Goal: Task Accomplishment & Management: Manage account settings

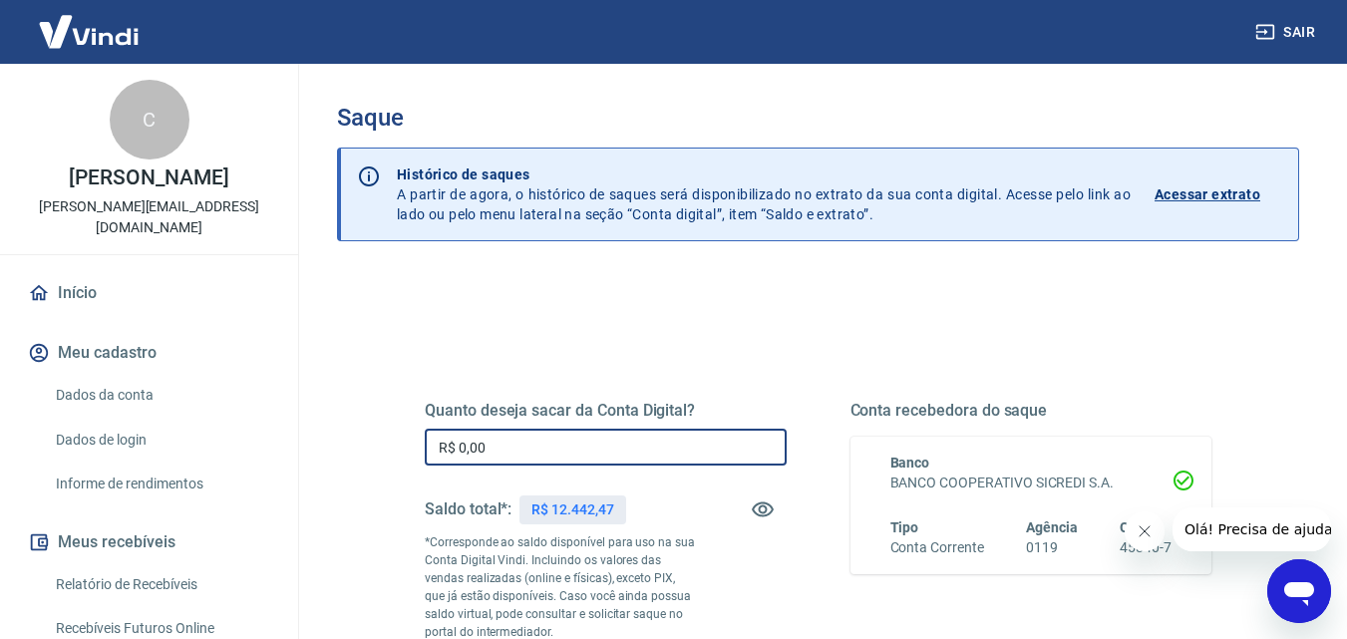
click at [528, 450] on input "R$ 0,00" at bounding box center [606, 447] width 362 height 37
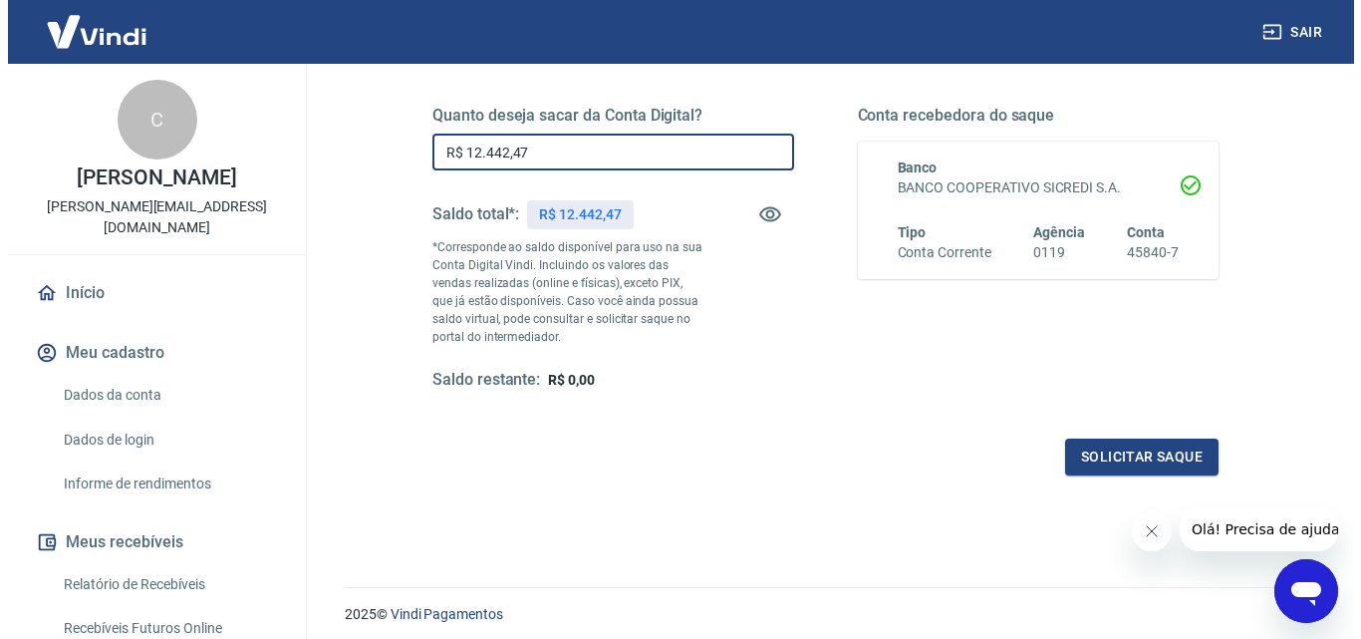
scroll to position [365, 0]
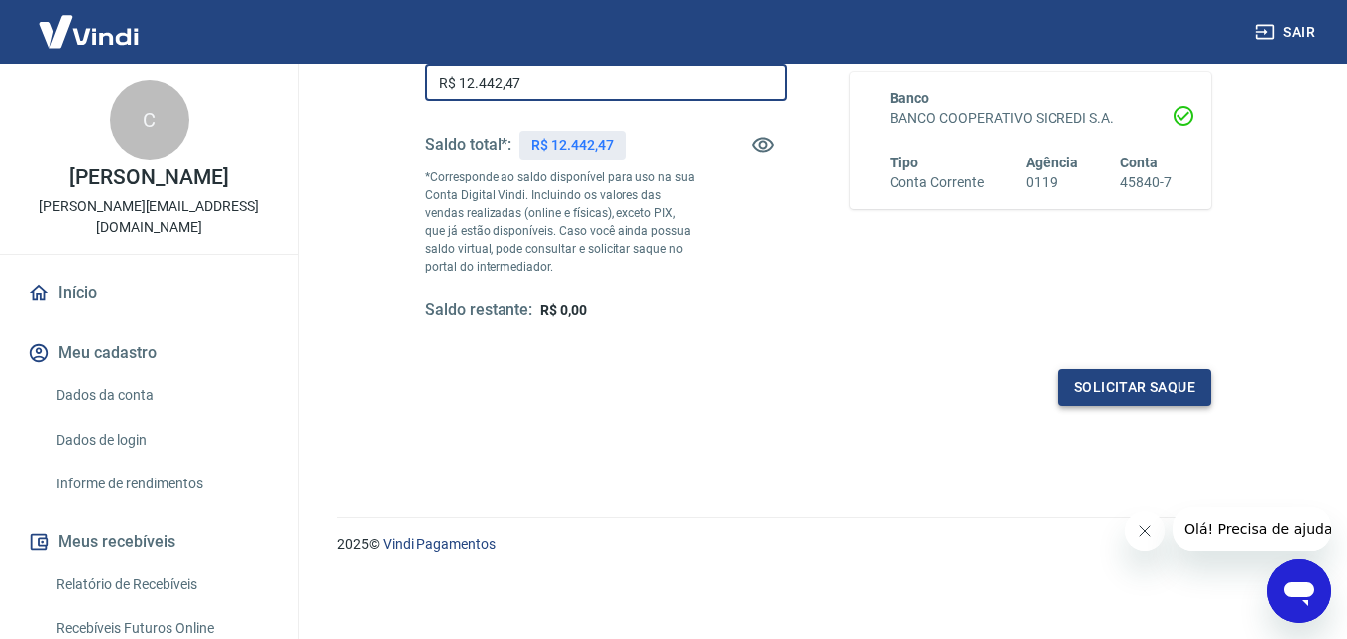
type input "R$ 12.442,47"
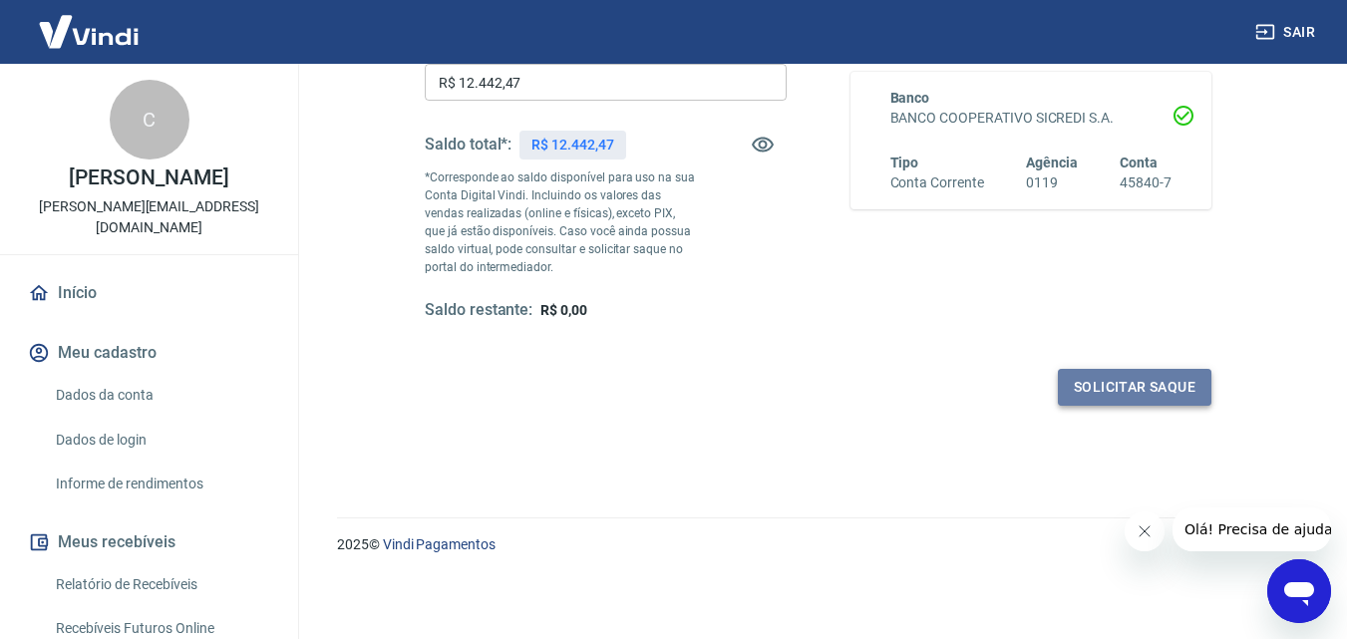
click at [1147, 371] on button "Solicitar saque" at bounding box center [1133, 387] width 153 height 37
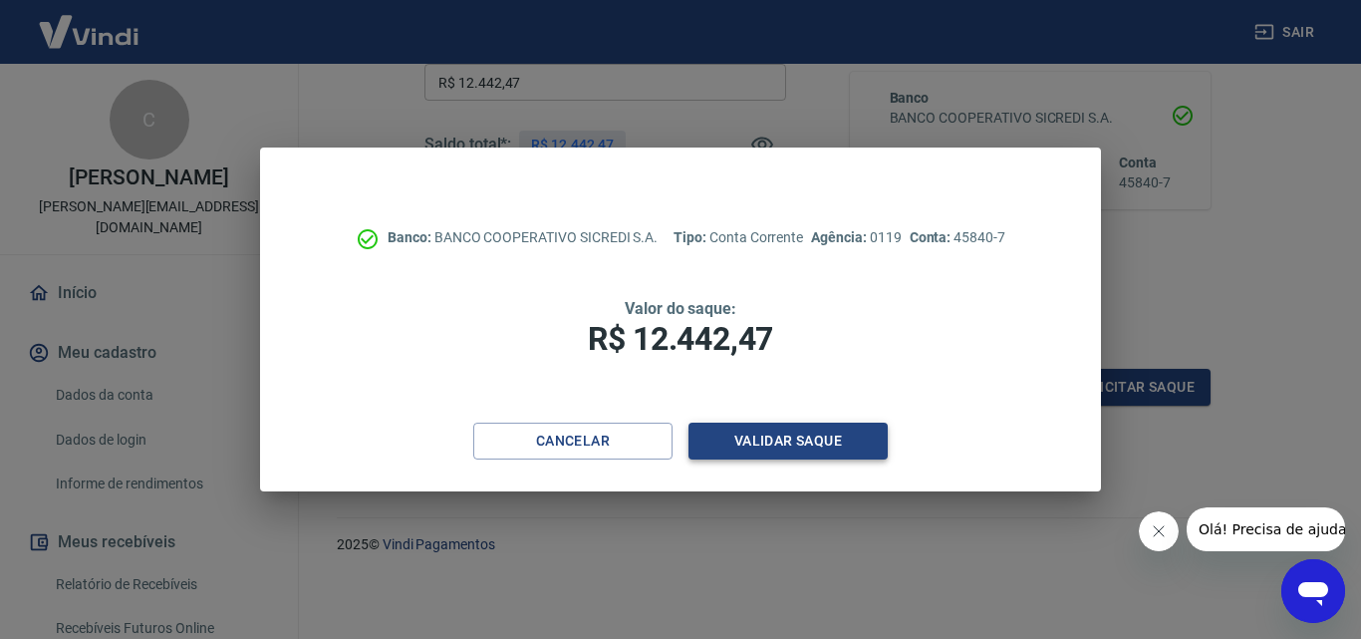
click at [830, 443] on button "Validar saque" at bounding box center [788, 441] width 199 height 37
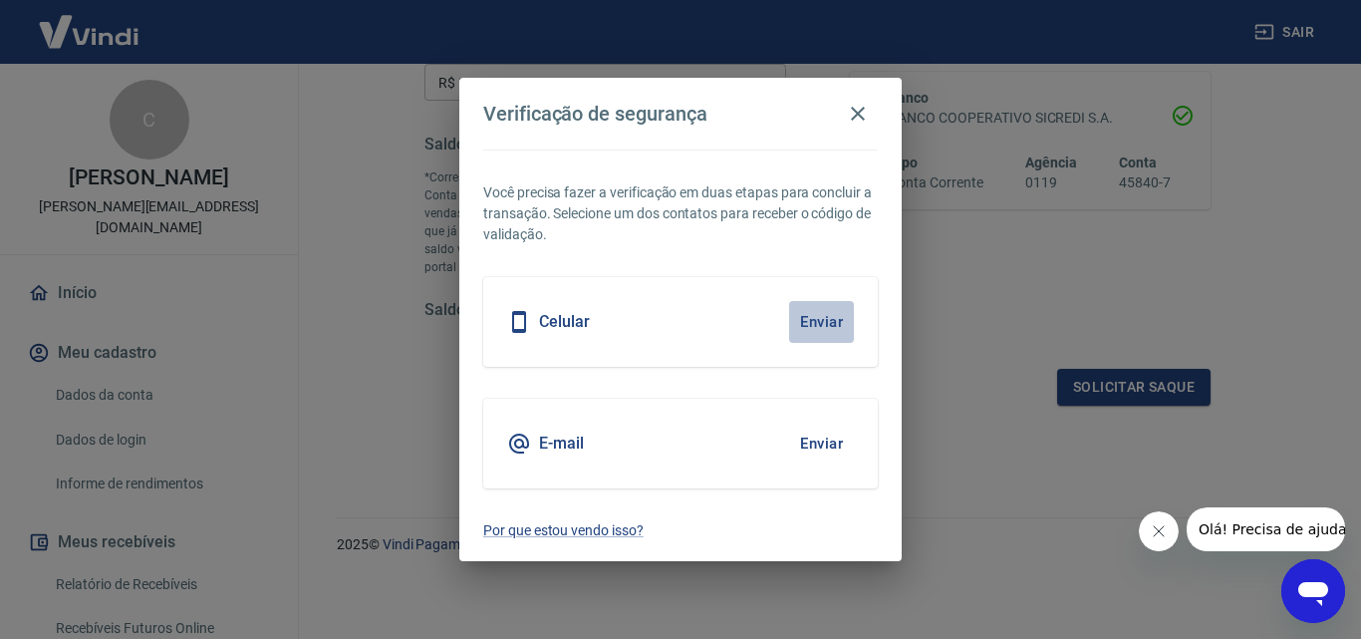
click at [823, 325] on button "Enviar" at bounding box center [821, 322] width 65 height 42
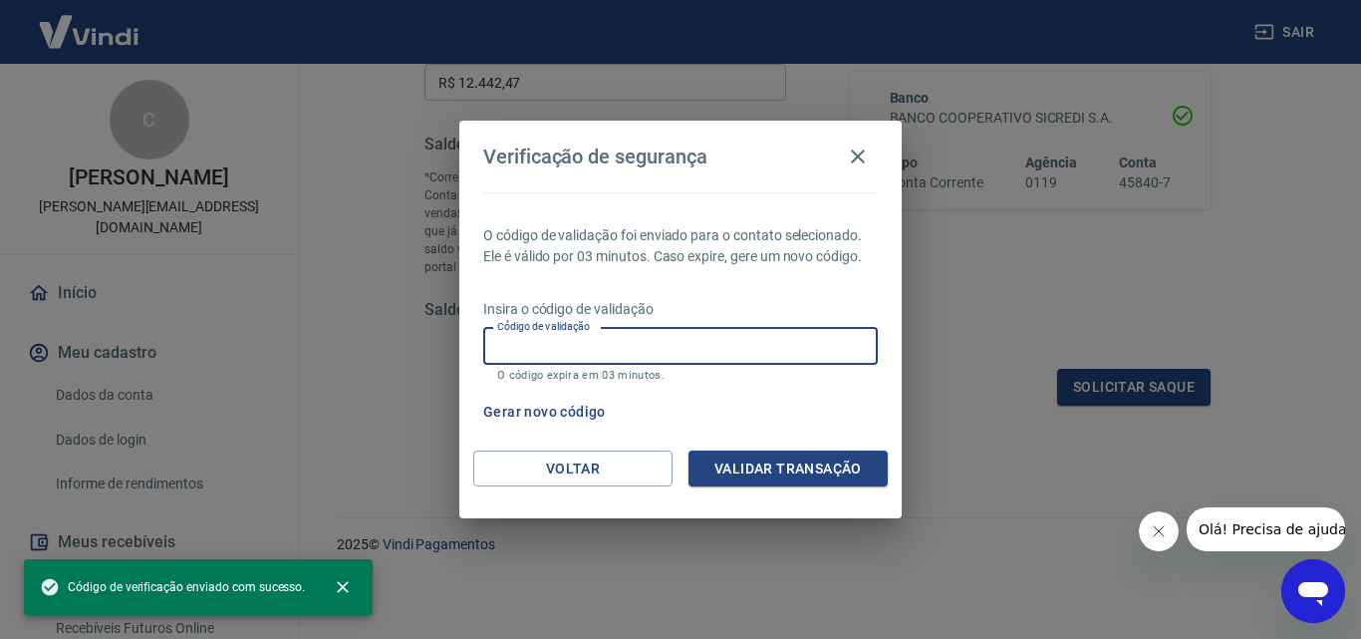
click at [787, 343] on input "Código de validação" at bounding box center [680, 346] width 395 height 37
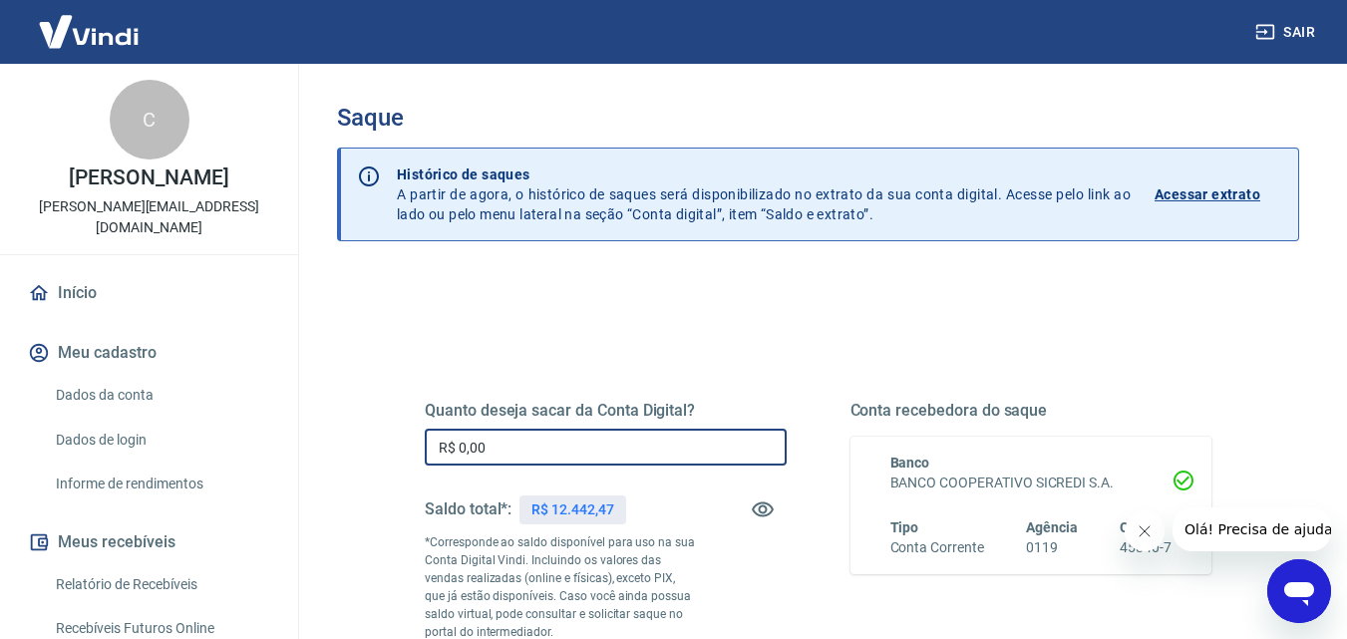
click at [565, 445] on input "R$ 0,00" at bounding box center [606, 447] width 362 height 37
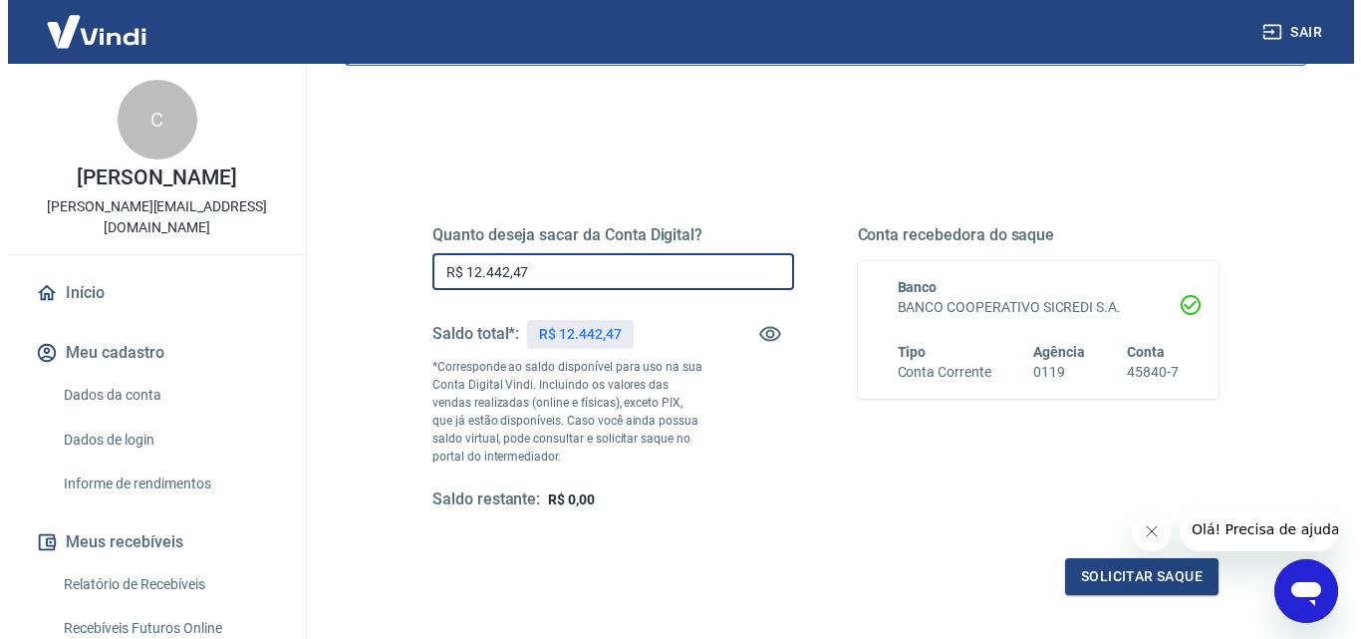
scroll to position [254, 0]
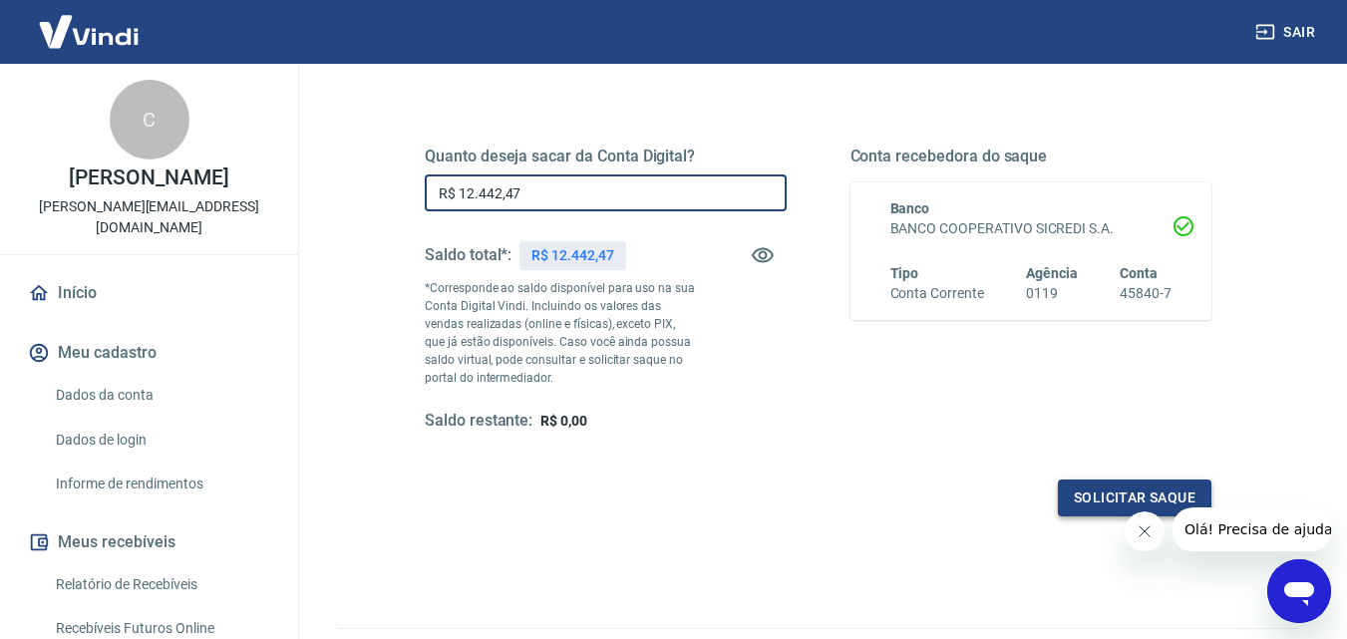
type input "R$ 12.442,47"
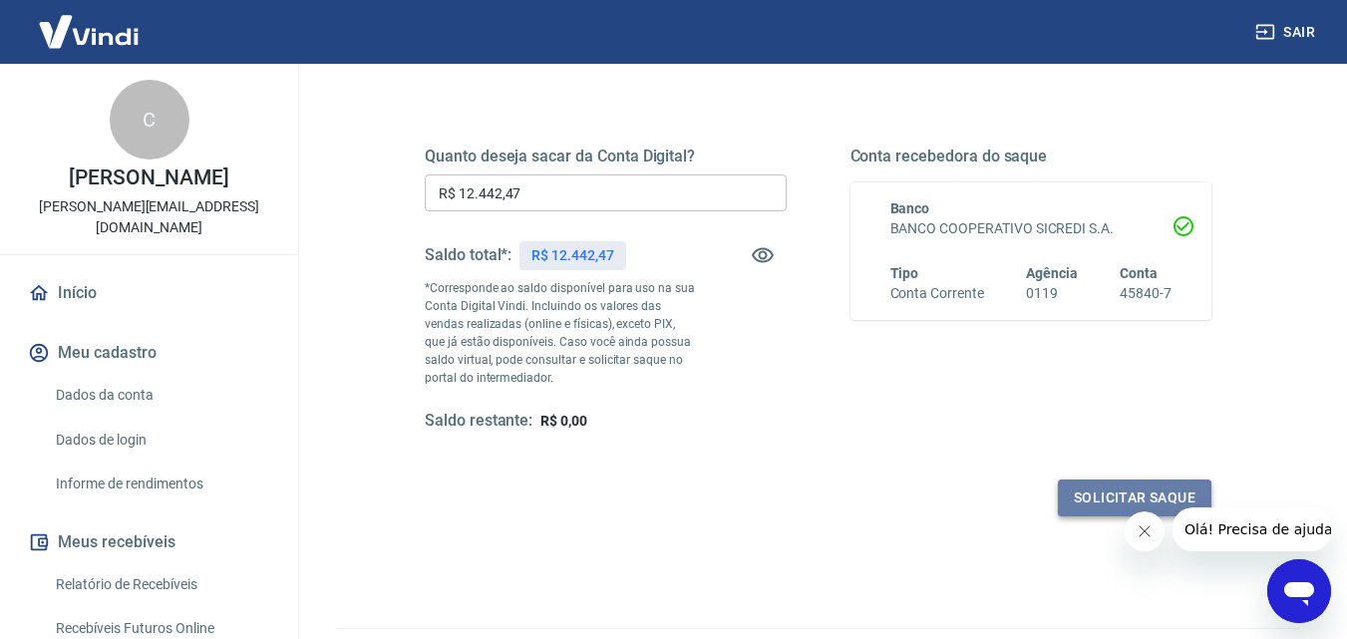
click at [1094, 492] on button "Solicitar saque" at bounding box center [1133, 497] width 153 height 37
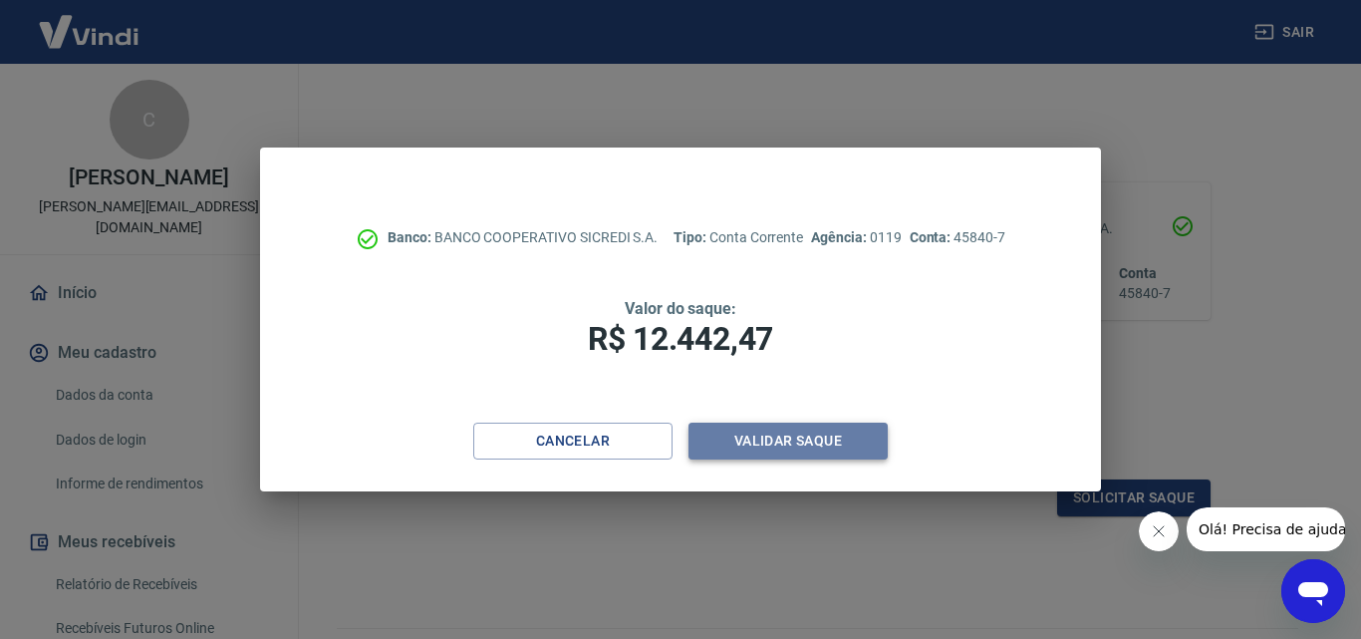
click at [800, 449] on button "Validar saque" at bounding box center [788, 441] width 199 height 37
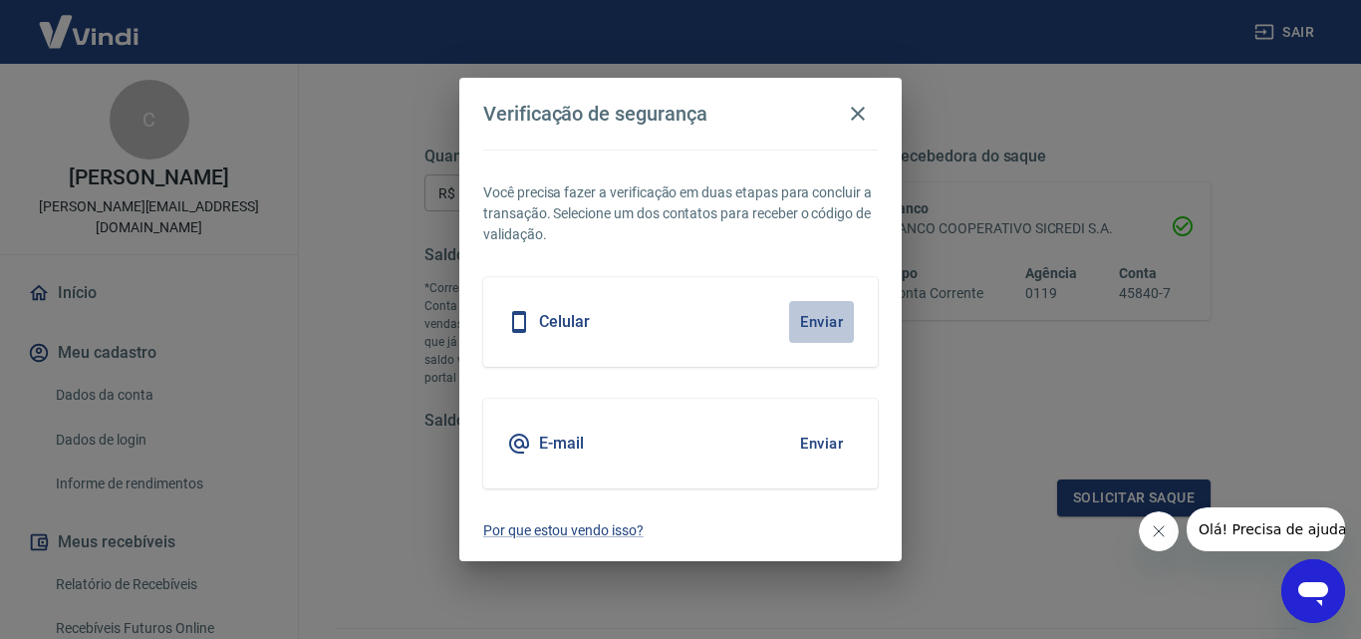
click at [805, 326] on button "Enviar" at bounding box center [821, 322] width 65 height 42
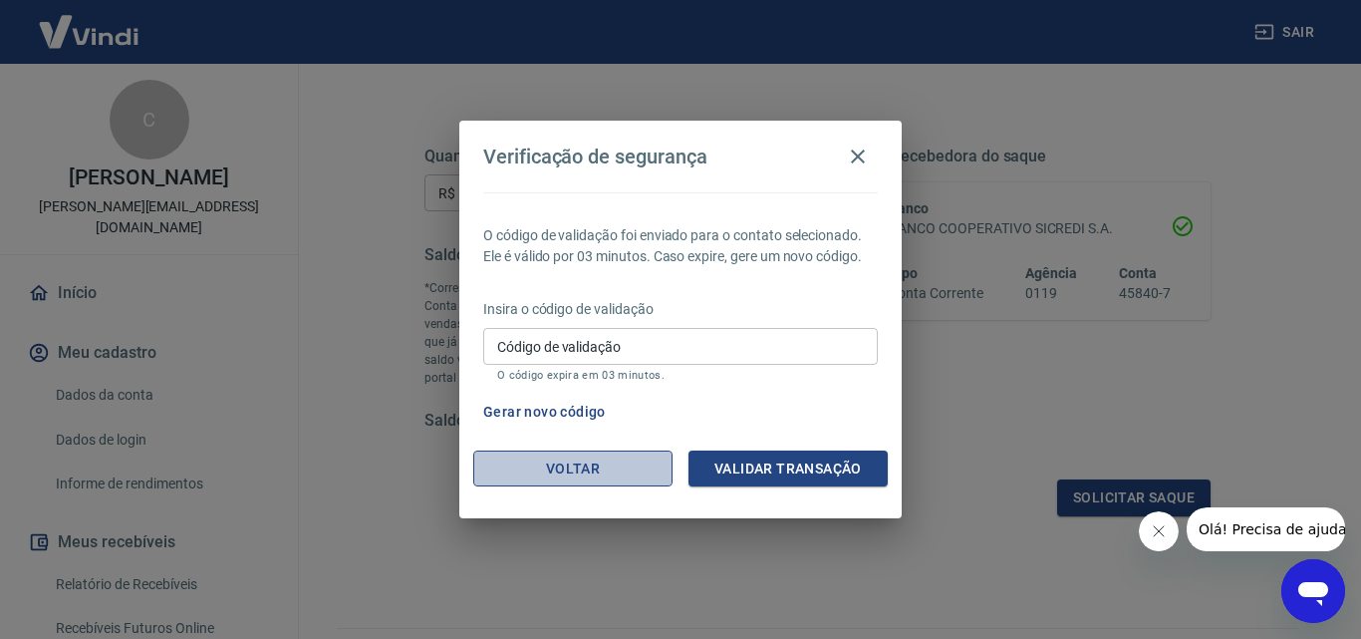
click at [586, 485] on button "Voltar" at bounding box center [572, 469] width 199 height 37
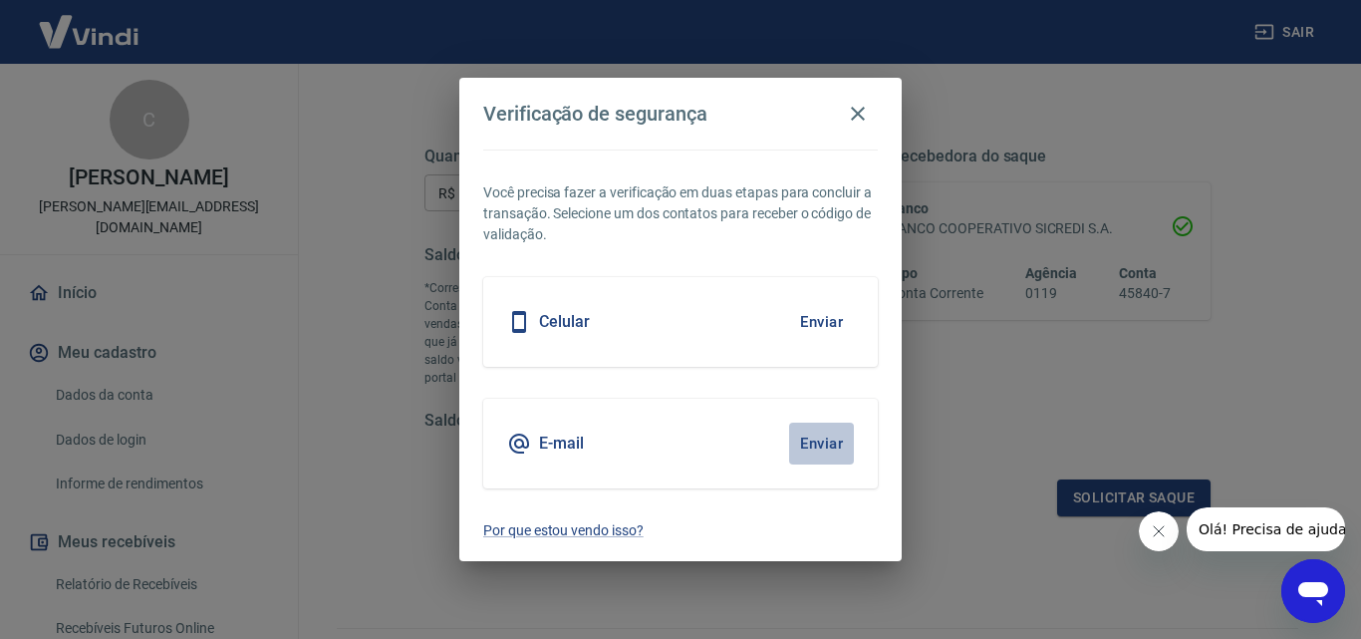
click at [805, 450] on button "Enviar" at bounding box center [821, 444] width 65 height 42
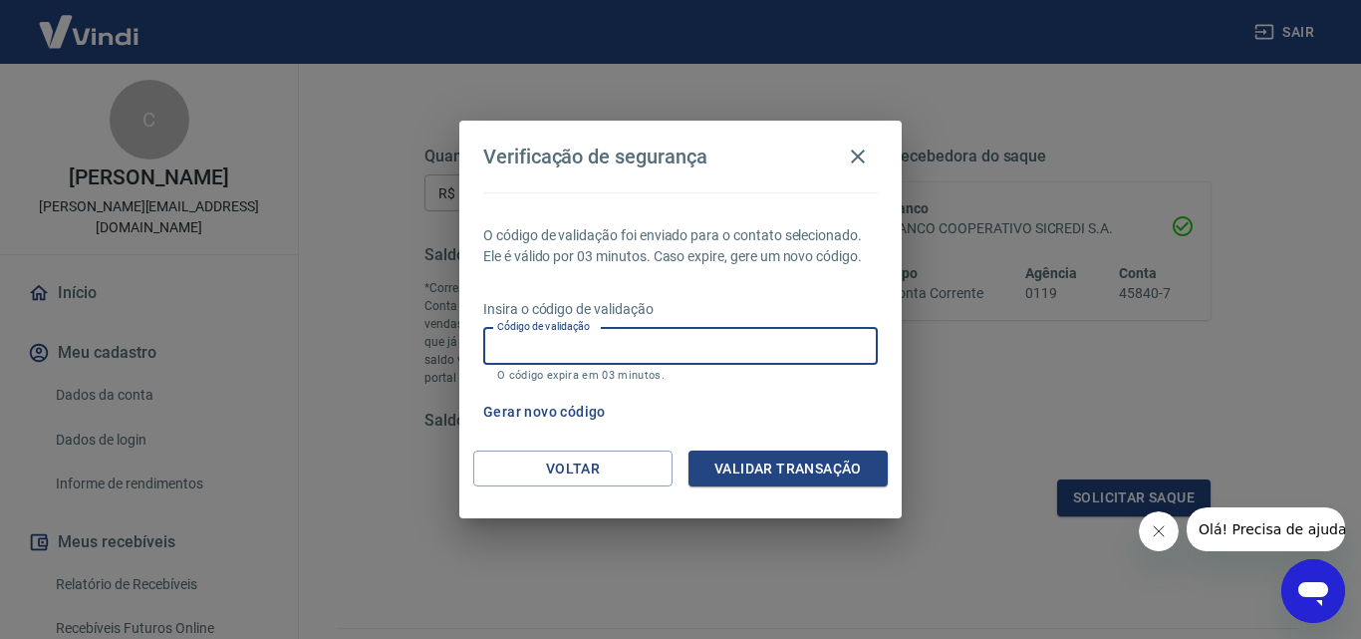
click at [722, 340] on input "Código de validação" at bounding box center [680, 346] width 395 height 37
type input "381207"
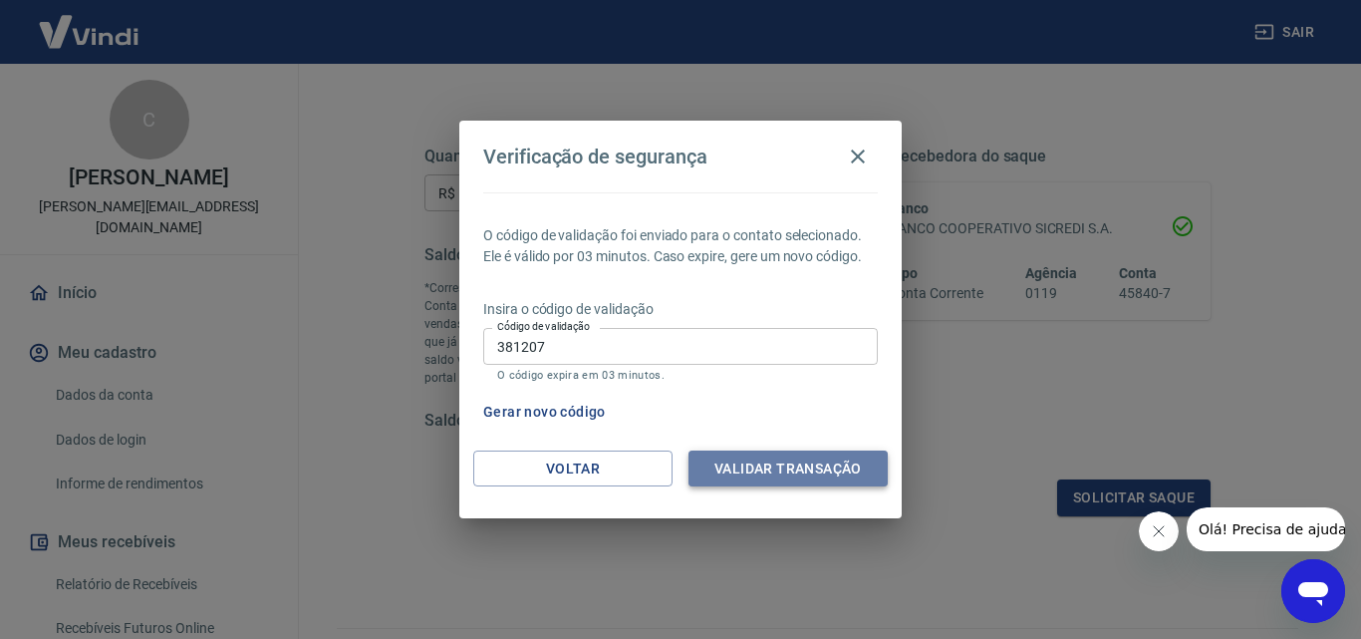
click at [758, 464] on button "Validar transação" at bounding box center [788, 469] width 199 height 37
